Goal: Transaction & Acquisition: Purchase product/service

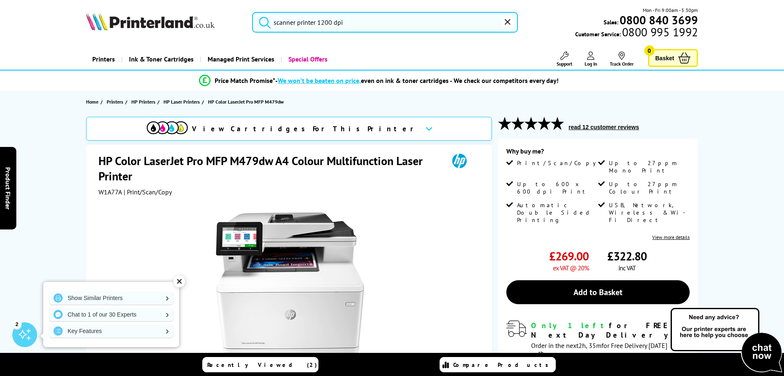
click at [359, 21] on input "scanner printer 1200 dpi" at bounding box center [385, 22] width 266 height 21
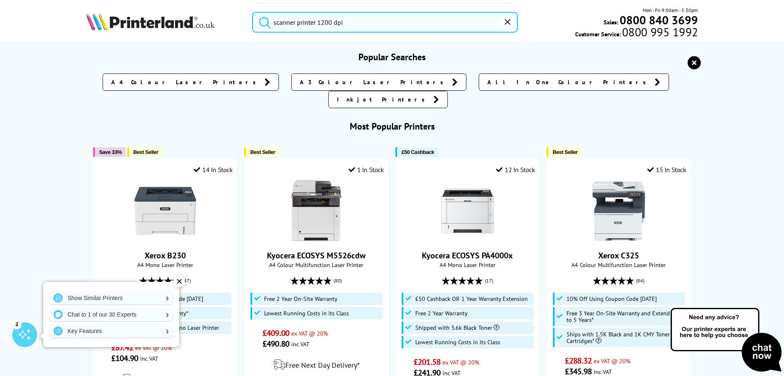
click at [471, 20] on input "scanner printer 1200 dpi" at bounding box center [385, 22] width 266 height 21
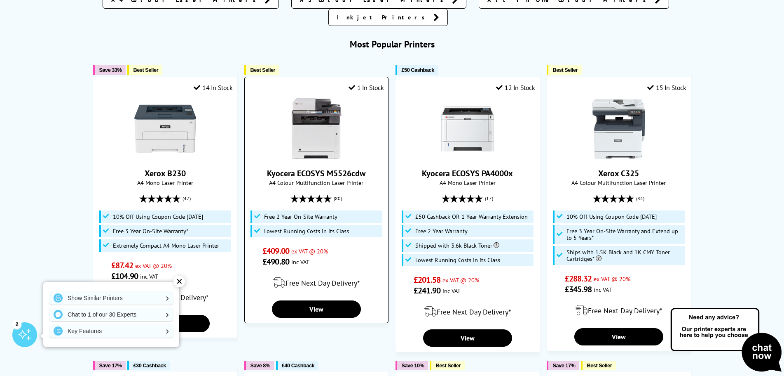
scroll to position [124, 0]
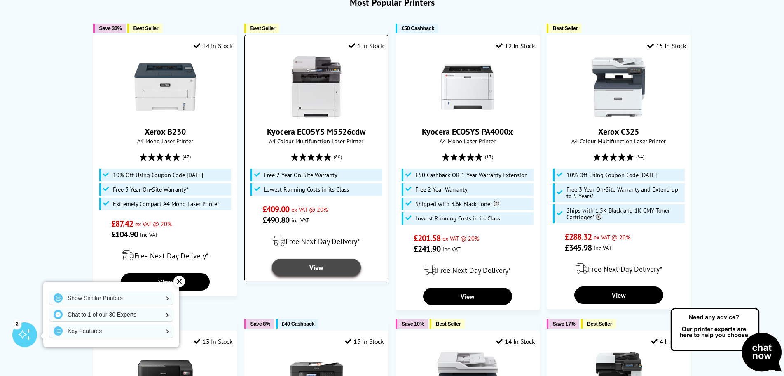
click at [323, 258] on link "View" at bounding box center [316, 266] width 89 height 17
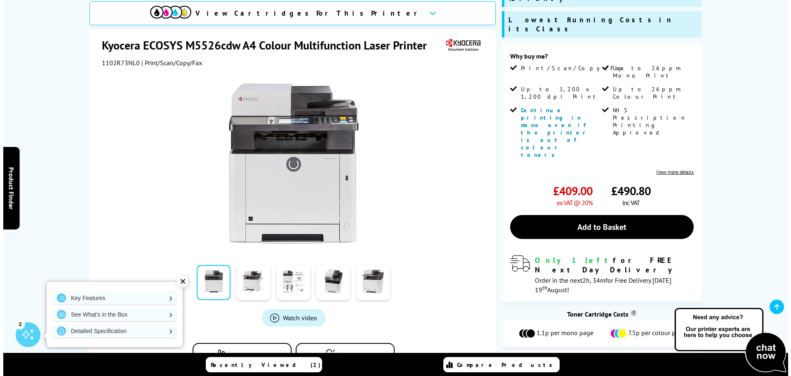
scroll to position [124, 0]
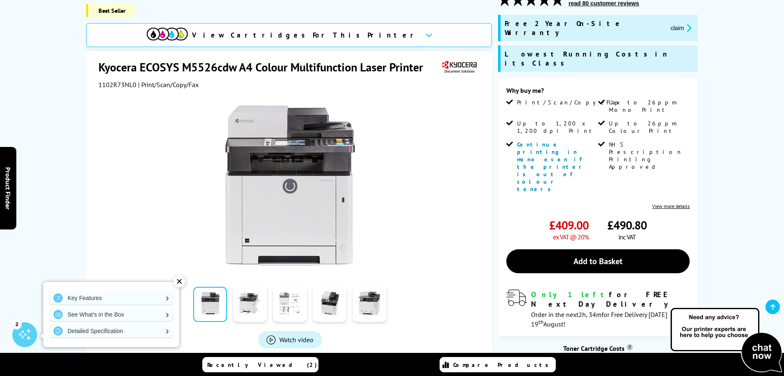
click at [296, 296] on link at bounding box center [290, 303] width 34 height 35
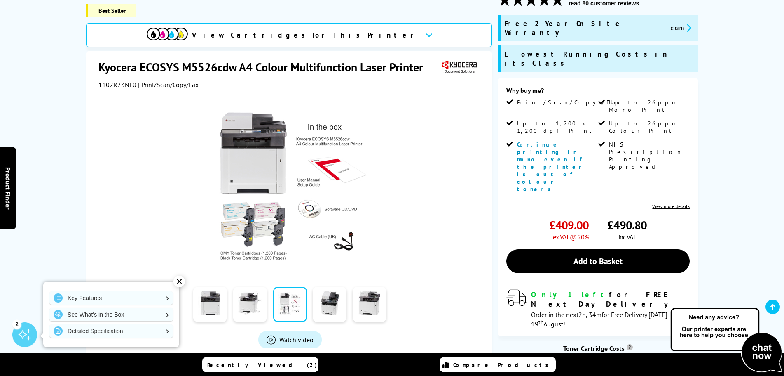
click at [297, 331] on link "Watch video" at bounding box center [289, 339] width 63 height 17
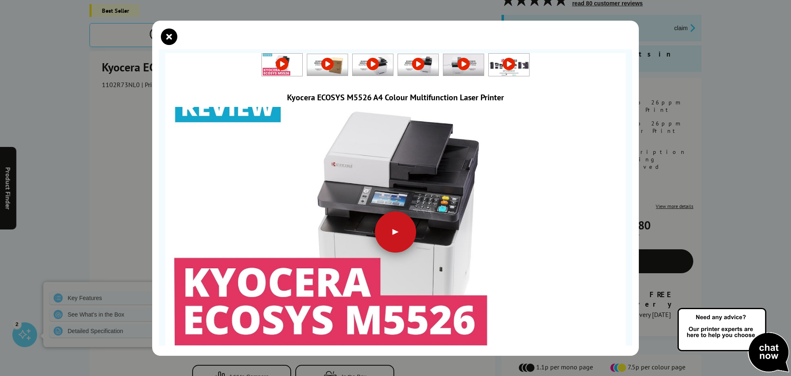
click at [388, 216] on div at bounding box center [395, 231] width 41 height 41
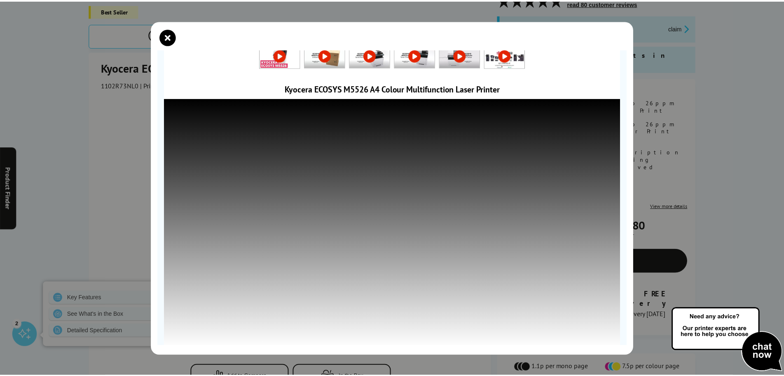
scroll to position [0, 0]
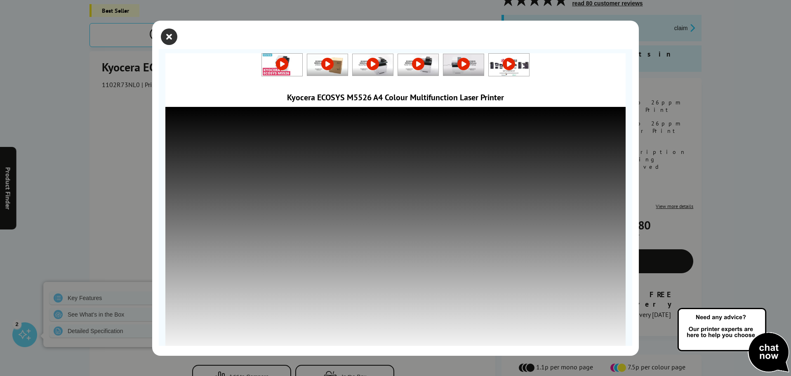
click at [174, 36] on icon "close modal" at bounding box center [169, 36] width 16 height 16
